Goal: Transaction & Acquisition: Purchase product/service

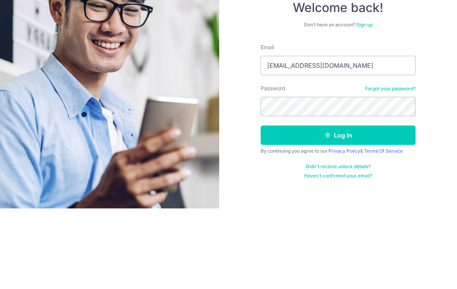
type input "Hongkongegglet@gmail.com"
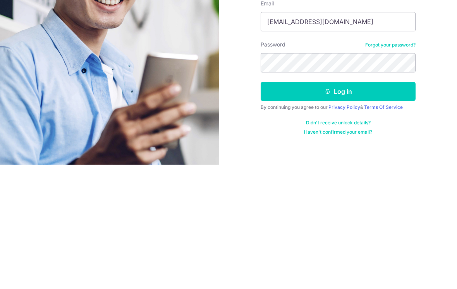
click at [398, 206] on button "Log in" at bounding box center [338, 215] width 155 height 19
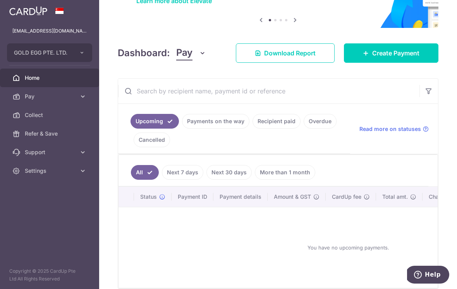
click at [428, 63] on link "Create Payment" at bounding box center [391, 52] width 95 height 19
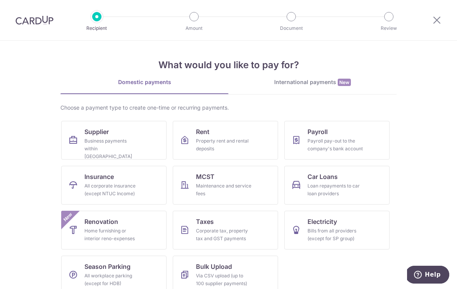
scroll to position [1, 0]
click at [89, 137] on link "Supplier Business payments within Singapore" at bounding box center [113, 140] width 105 height 39
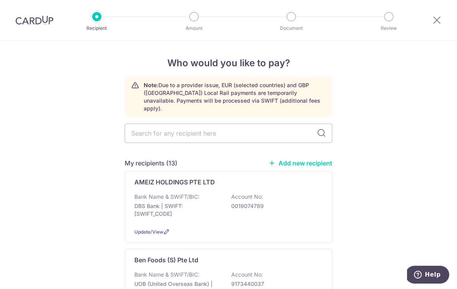
click at [319, 159] on link "Add new recipient" at bounding box center [301, 163] width 64 height 8
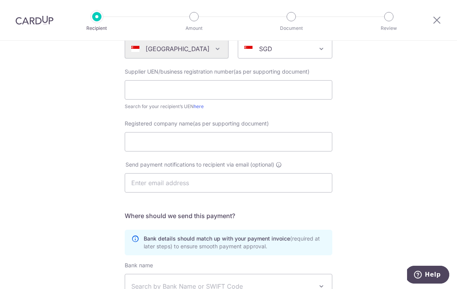
scroll to position [100, 0]
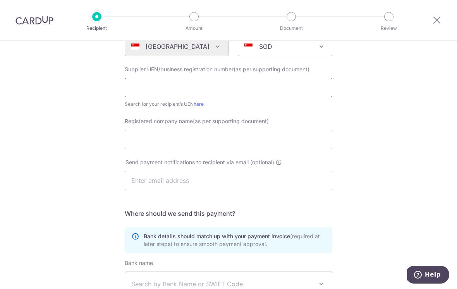
click at [145, 93] on input "text" at bounding box center [229, 87] width 208 height 19
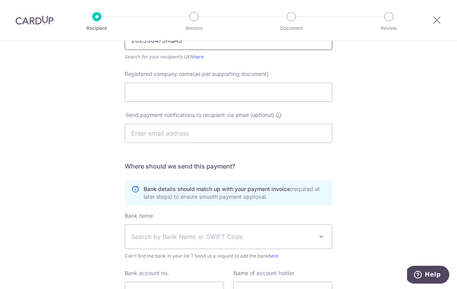
scroll to position [147, 0]
type input "202330475RQAS"
click at [312, 97] on input "Registered company name(as per supporting document)" at bounding box center [229, 92] width 208 height 19
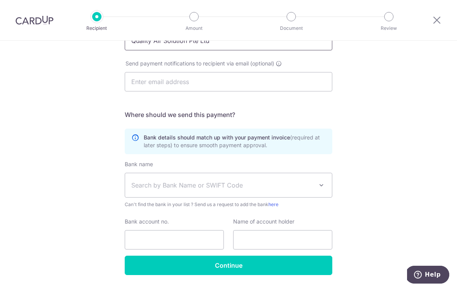
scroll to position [198, 0]
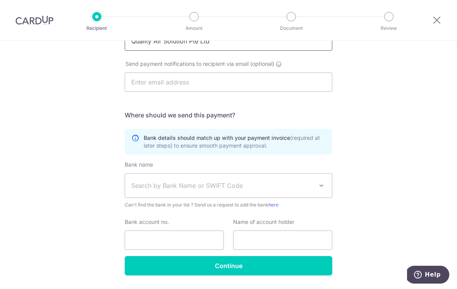
type input "Quality Air Solution Pte Ltd"
click at [280, 90] on input "text" at bounding box center [229, 81] width 208 height 19
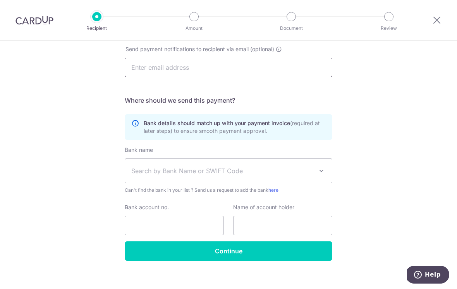
scroll to position [212, 0]
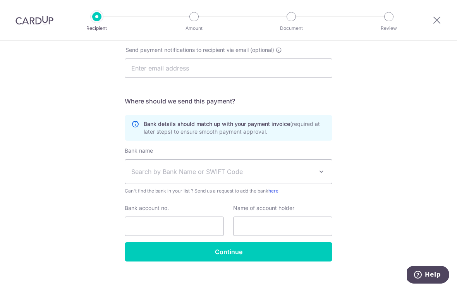
click at [368, 103] on div "Who would you like to pay? Your recipient does not need a CardUp account to rec…" at bounding box center [228, 63] width 457 height 470
click at [300, 181] on span "Search by Bank Name or SWIFT Code" at bounding box center [228, 172] width 207 height 24
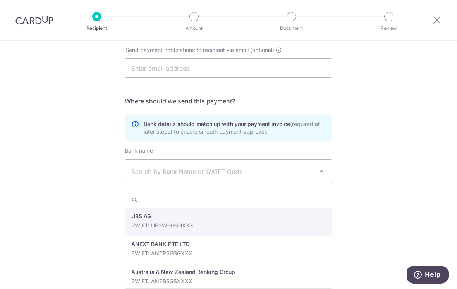
click at [286, 176] on span "Search by Bank Name or SWIFT Code" at bounding box center [222, 171] width 182 height 9
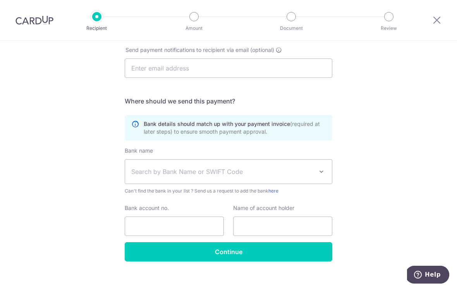
click at [280, 172] on span "Search by Bank Name or SWIFT Code" at bounding box center [222, 171] width 182 height 9
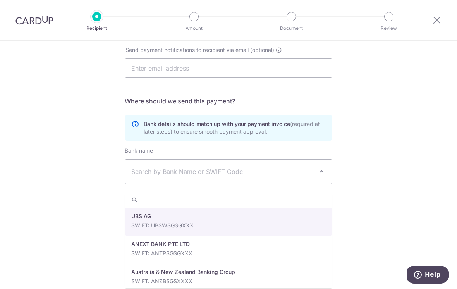
click at [248, 203] on input "search" at bounding box center [228, 200] width 207 height 16
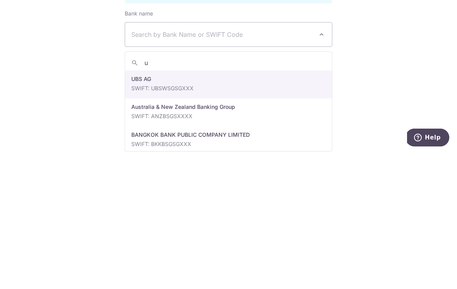
type input "uo"
select select "23668"
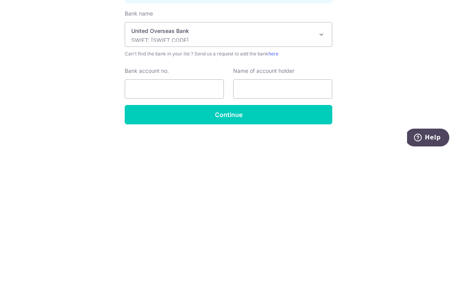
scroll to position [12, 0]
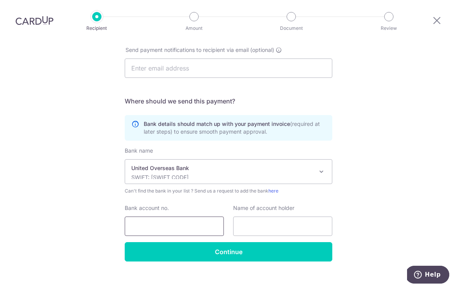
click at [219, 217] on input "Bank account no." at bounding box center [174, 226] width 99 height 19
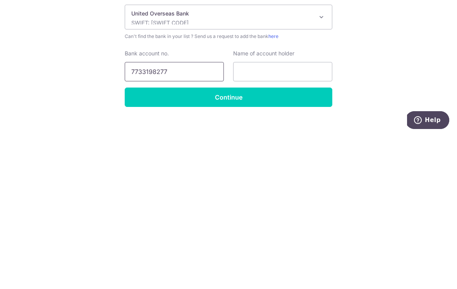
type input "7733198277"
click at [318, 217] on input "text" at bounding box center [282, 226] width 99 height 19
type input "Quality Air Solution Pte Ltd"
click at [306, 242] on input "Continue" at bounding box center [229, 251] width 208 height 19
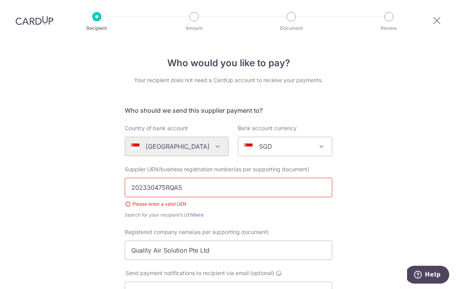
click at [307, 178] on input "202330475RQAS" at bounding box center [229, 187] width 208 height 19
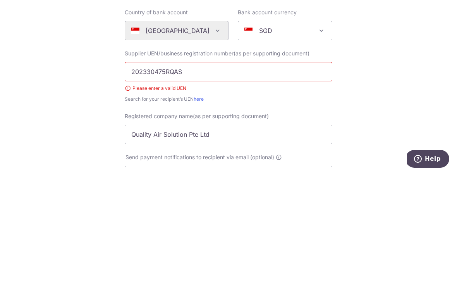
click at [296, 178] on input "202330475RQAS" at bounding box center [229, 187] width 208 height 19
click at [424, 83] on div "Who would you like to pay? Your recipient does not need a CardUp account to rec…" at bounding box center [228, 281] width 457 height 481
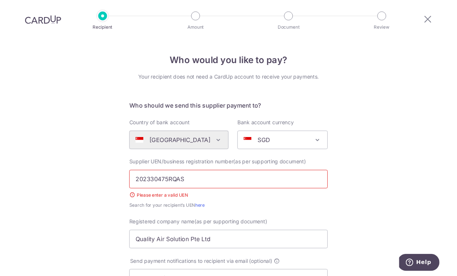
scroll to position [25, 0]
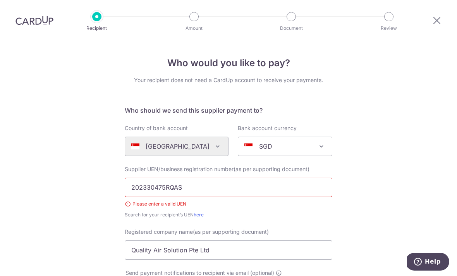
click at [274, 178] on input "202330475RQAS" at bounding box center [229, 187] width 208 height 19
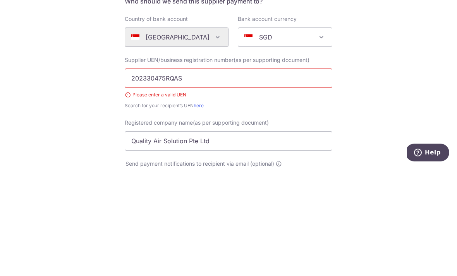
click at [229, 178] on input "202330475RQAS" at bounding box center [229, 187] width 208 height 19
type input "202330475R"
click at [379, 81] on div "Who would you like to pay? Your recipient does not need a CardUp account to rec…" at bounding box center [228, 281] width 457 height 481
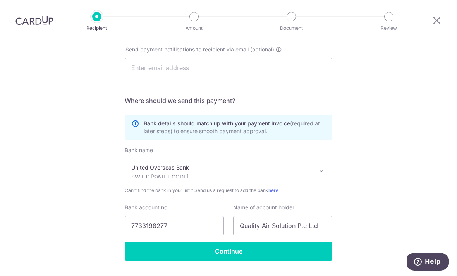
scroll to position [223, 0]
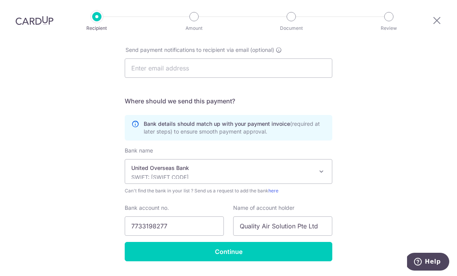
click at [286, 242] on input "Continue" at bounding box center [229, 251] width 208 height 19
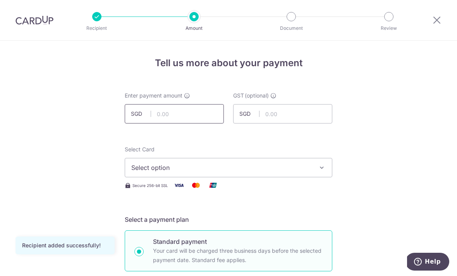
click at [213, 114] on input "text" at bounding box center [174, 113] width 99 height 19
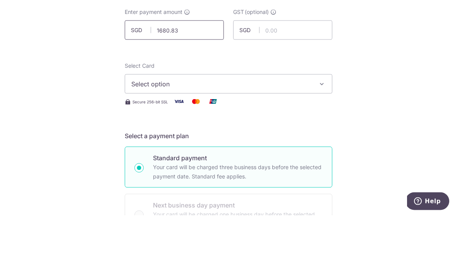
scroll to position [35, 0]
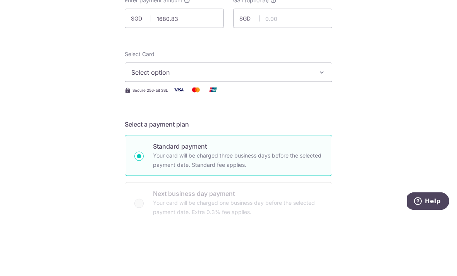
click at [310, 128] on span "Select option" at bounding box center [221, 132] width 181 height 9
type input "1,680.83"
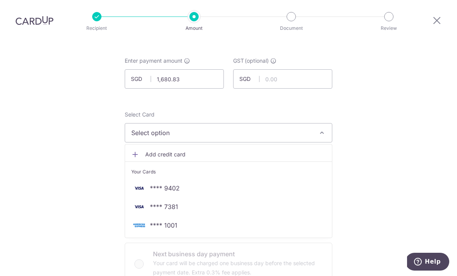
click at [206, 202] on span "**** 7381" at bounding box center [228, 206] width 195 height 9
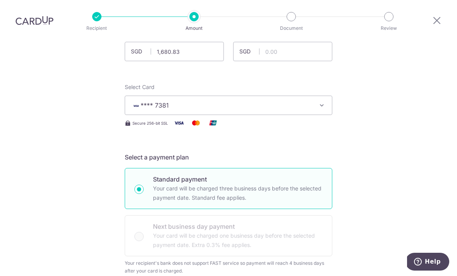
scroll to position [69, 0]
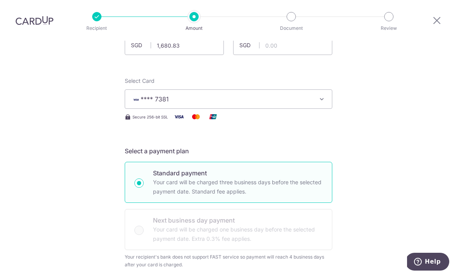
click at [327, 90] on button "**** 7381" at bounding box center [229, 99] width 208 height 19
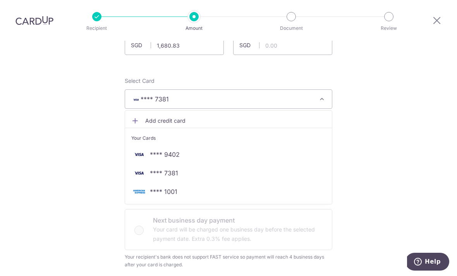
click at [372, 116] on div at bounding box center [228, 138] width 457 height 276
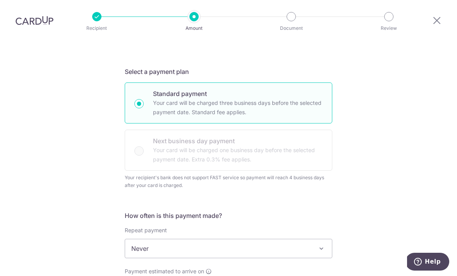
scroll to position [107, 0]
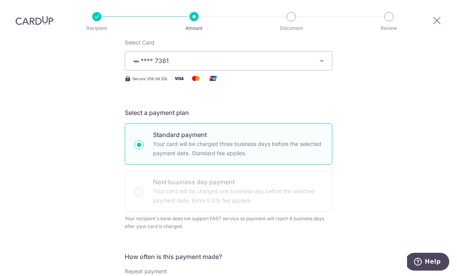
click at [296, 140] on p "Your card will be charged three business days before the selected payment date.…" at bounding box center [238, 149] width 170 height 19
click at [144, 140] on input "Standard payment Your card will be charged three business days before the selec…" at bounding box center [138, 144] width 9 height 9
radio input "true"
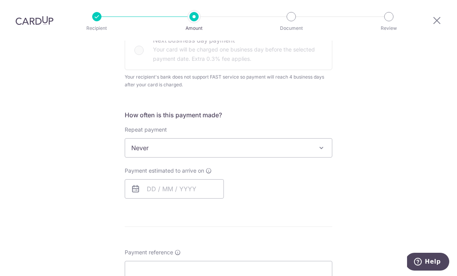
scroll to position [246, 0]
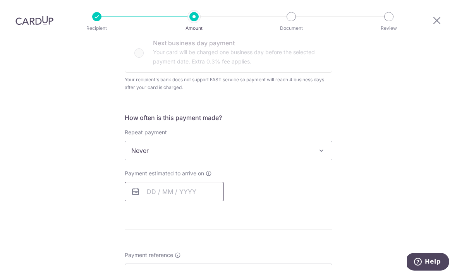
click at [151, 182] on input "text" at bounding box center [174, 191] width 99 height 19
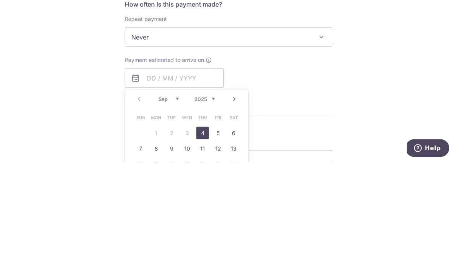
click at [204, 241] on link "4" at bounding box center [203, 247] width 12 height 12
type input "04/09/2025"
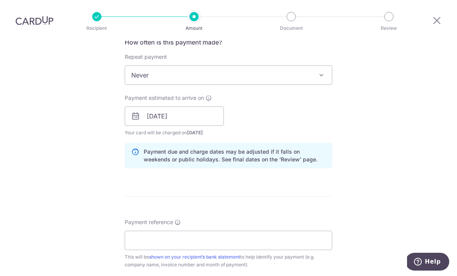
scroll to position [436, 0]
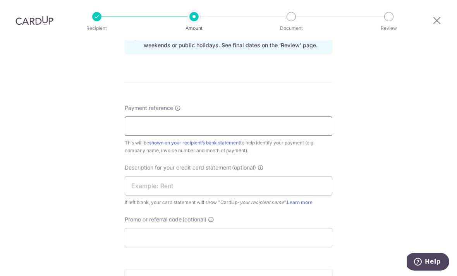
click at [322, 117] on input "Payment reference" at bounding box center [229, 126] width 208 height 19
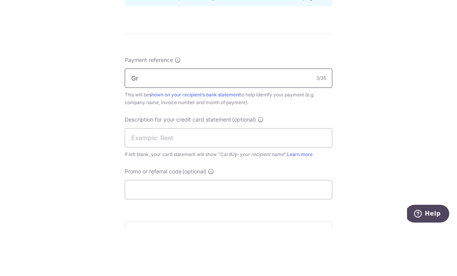
type input "G"
click button "Add Card" at bounding box center [0, 0] width 0 height 0
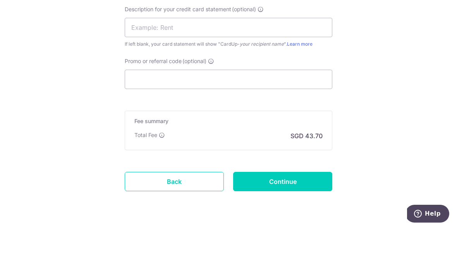
scroll to position [546, 0]
type input "Tsujiri Great World"
click at [310, 118] on input "Promo or referral code (optional)" at bounding box center [229, 127] width 208 height 19
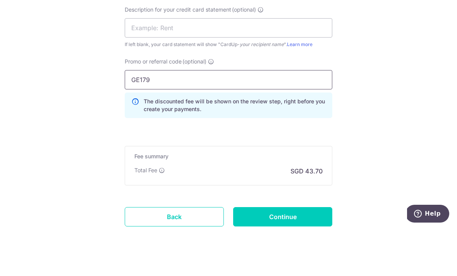
type input "GE179"
click button "Add Card" at bounding box center [0, 0] width 0 height 0
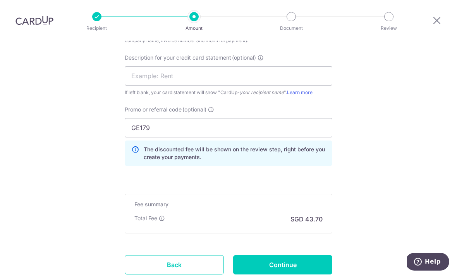
click at [308, 255] on input "Continue" at bounding box center [282, 264] width 99 height 19
type input "Create Schedule"
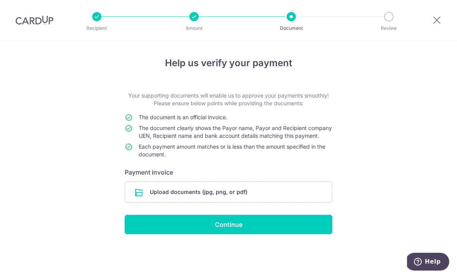
click at [401, 192] on div "Help us verify your payment Your supporting documents will enable us to approve…" at bounding box center [228, 159] width 457 height 236
click at [305, 202] on input "file" at bounding box center [228, 192] width 207 height 20
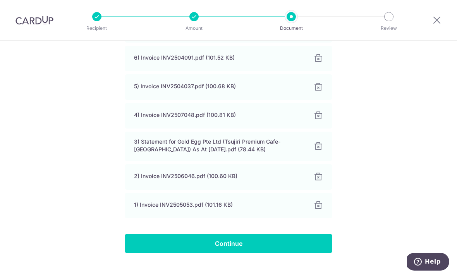
scroll to position [353, 0]
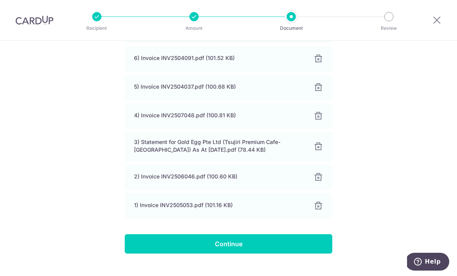
click at [259, 254] on input "Continue" at bounding box center [229, 243] width 208 height 19
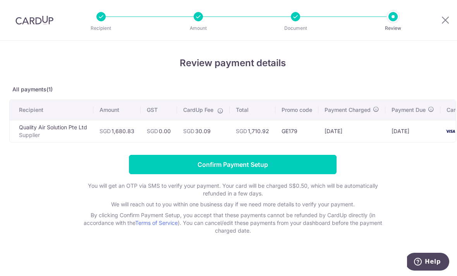
click at [307, 169] on input "Confirm Payment Setup" at bounding box center [233, 164] width 208 height 19
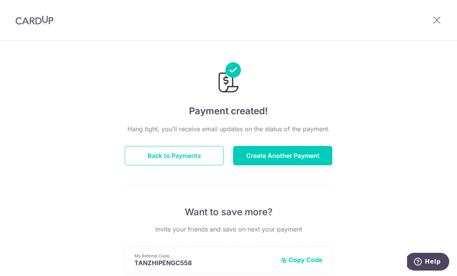
click at [210, 149] on button "Back to Payments" at bounding box center [174, 155] width 99 height 19
